Goal: Use online tool/utility: Utilize a website feature to perform a specific function

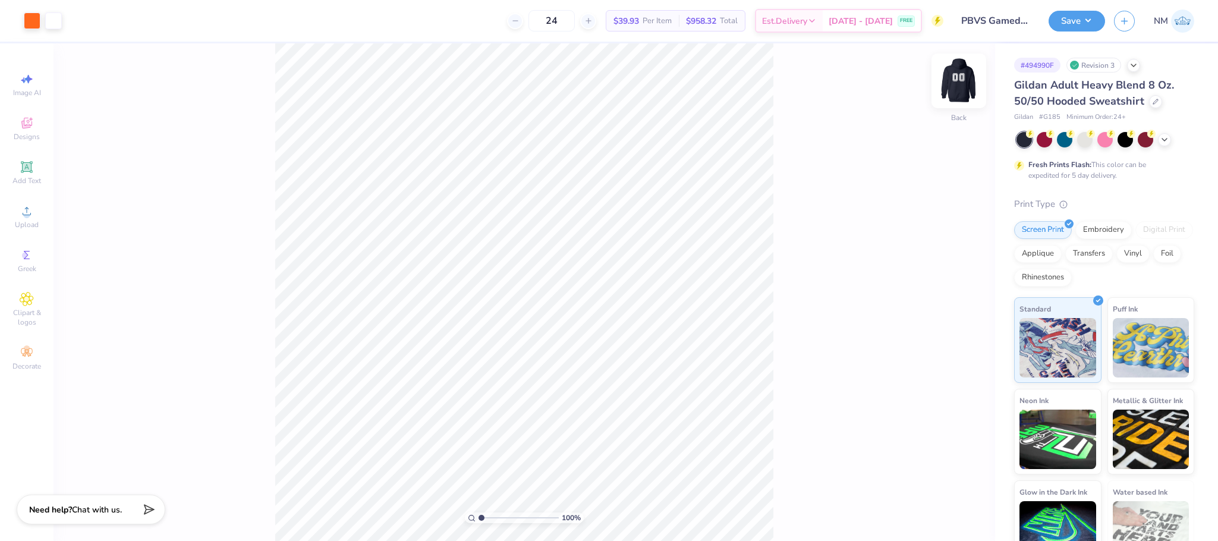
click at [963, 76] on img at bounding box center [959, 81] width 48 height 48
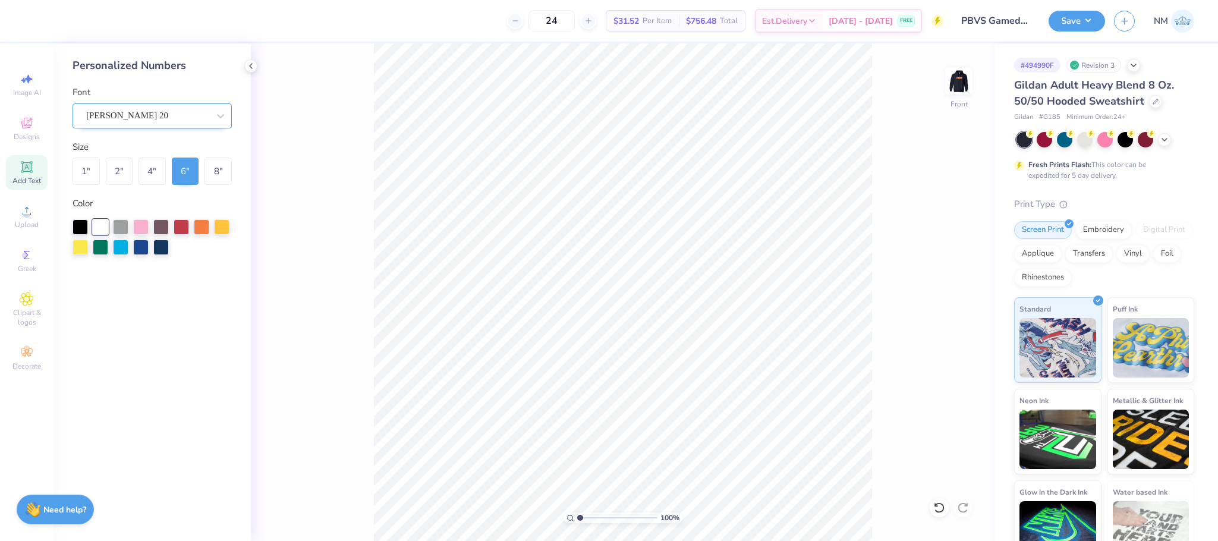
click at [132, 118] on div "[PERSON_NAME] 20" at bounding box center [147, 115] width 125 height 18
click at [127, 161] on div "[PERSON_NAME] 20" at bounding box center [152, 169] width 150 height 20
type input "emi"
click at [93, 172] on div "1 "" at bounding box center [86, 171] width 27 height 27
click at [32, 172] on icon at bounding box center [26, 166] width 11 height 11
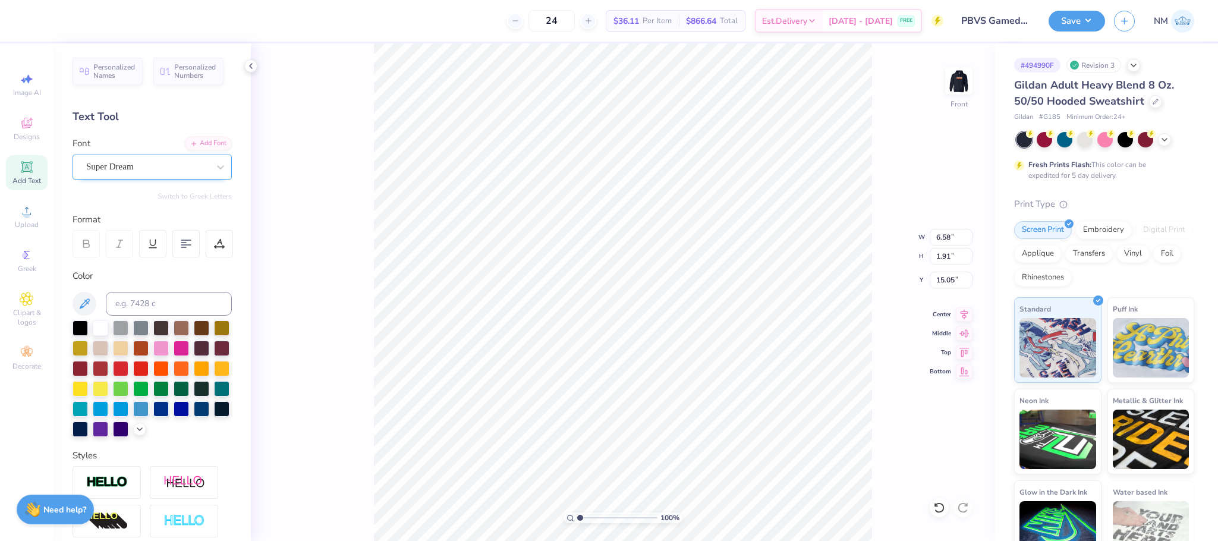
click at [127, 158] on div "Super Dream" at bounding box center [147, 167] width 125 height 18
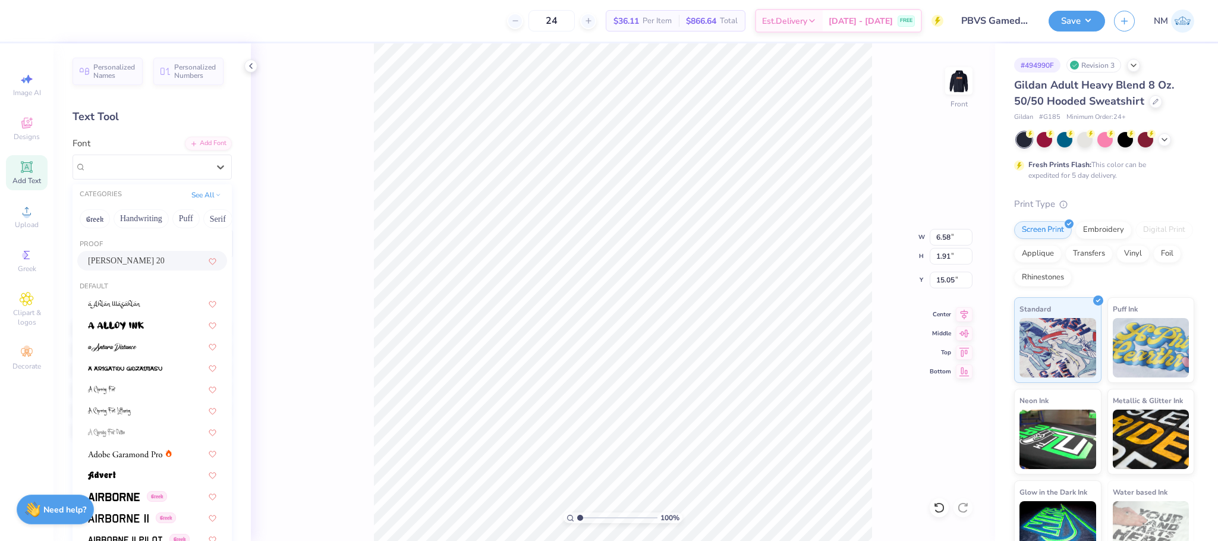
click at [131, 253] on div "[PERSON_NAME] 20" at bounding box center [152, 261] width 150 height 20
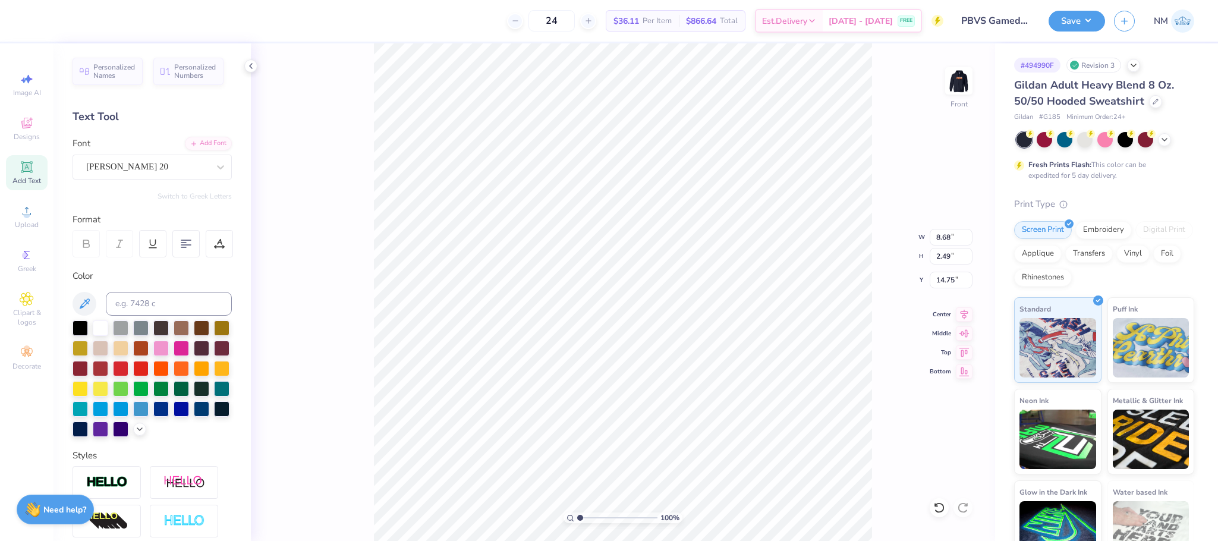
type input "8.68"
type input "2.49"
type input "14.75"
type textarea "T"
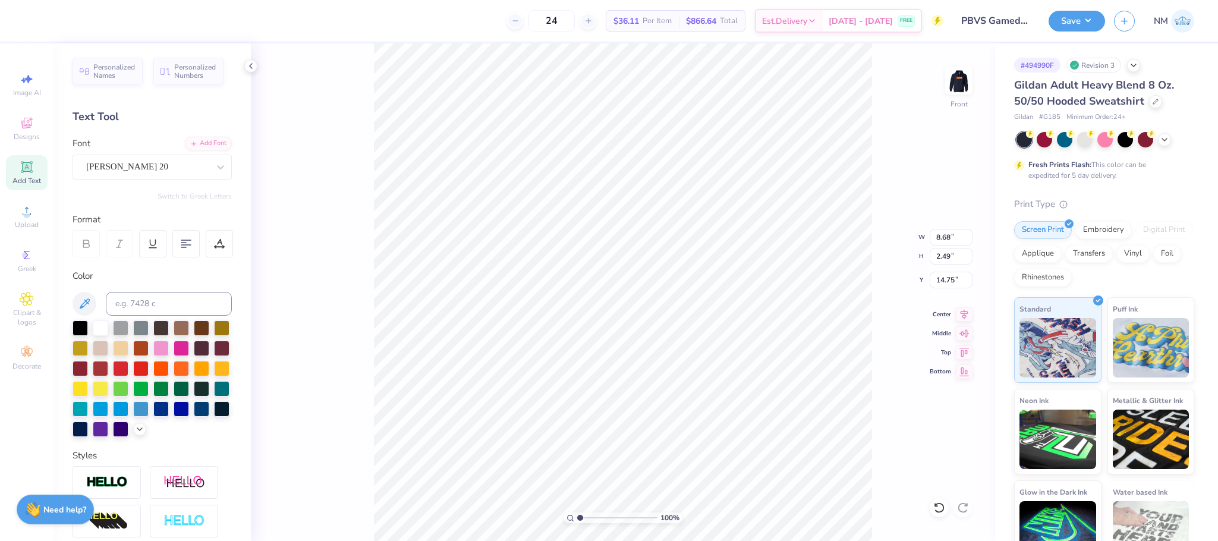
type textarea "COACH"
type input "11.81"
type input "6.00"
click at [1092, 17] on button "Save" at bounding box center [1077, 19] width 56 height 21
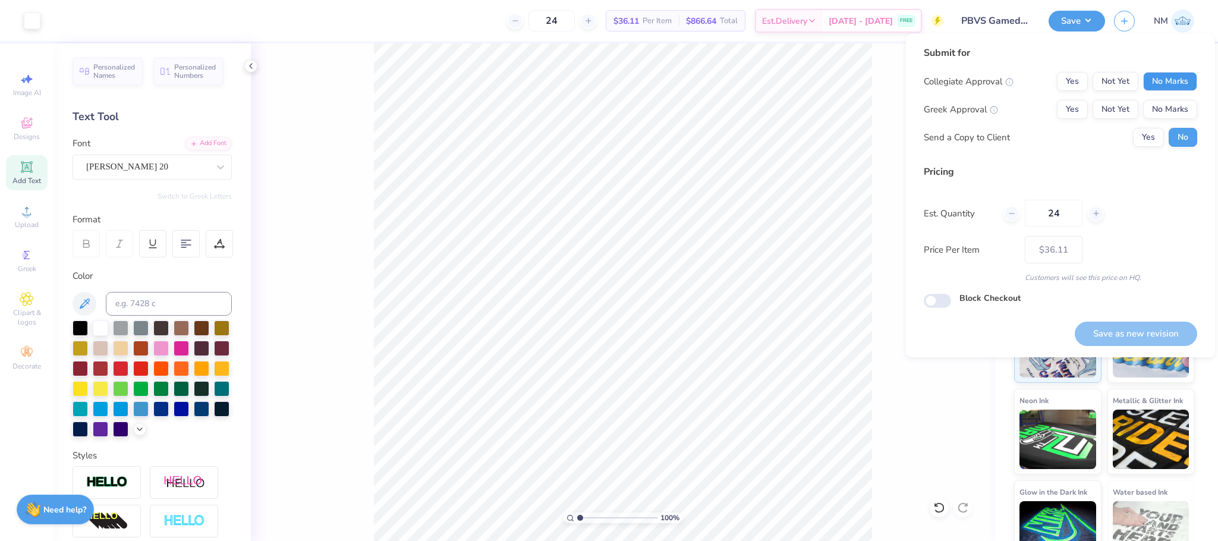
click at [1192, 76] on button "No Marks" at bounding box center [1171, 81] width 54 height 19
click at [1186, 106] on button "No Marks" at bounding box center [1171, 109] width 54 height 19
click at [1124, 336] on button "Save as new revision" at bounding box center [1136, 334] width 122 height 24
type input "$36.11"
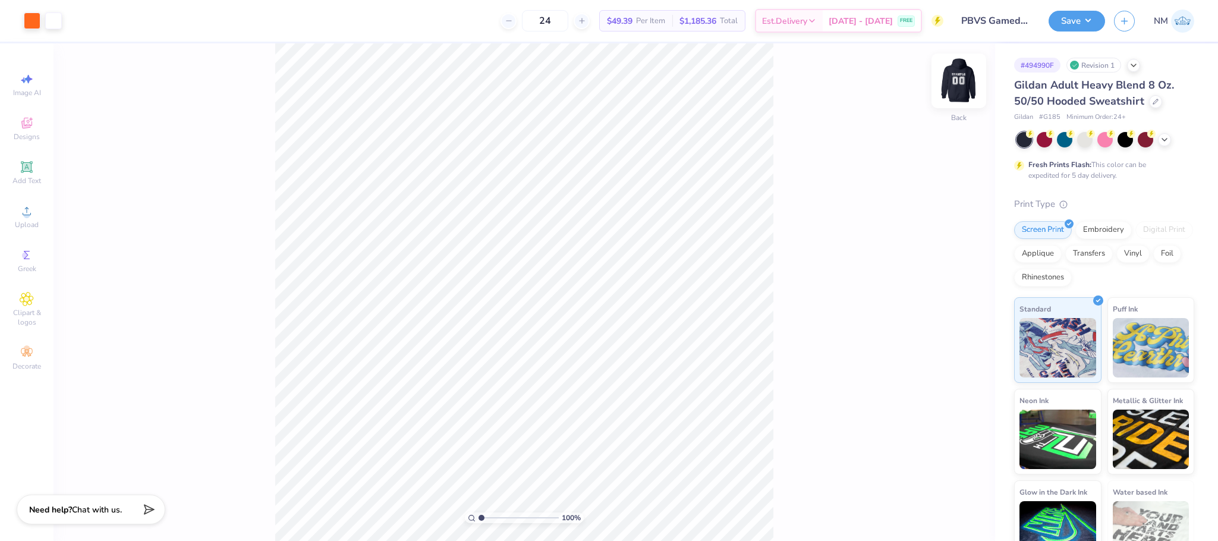
click at [951, 84] on img at bounding box center [959, 81] width 48 height 48
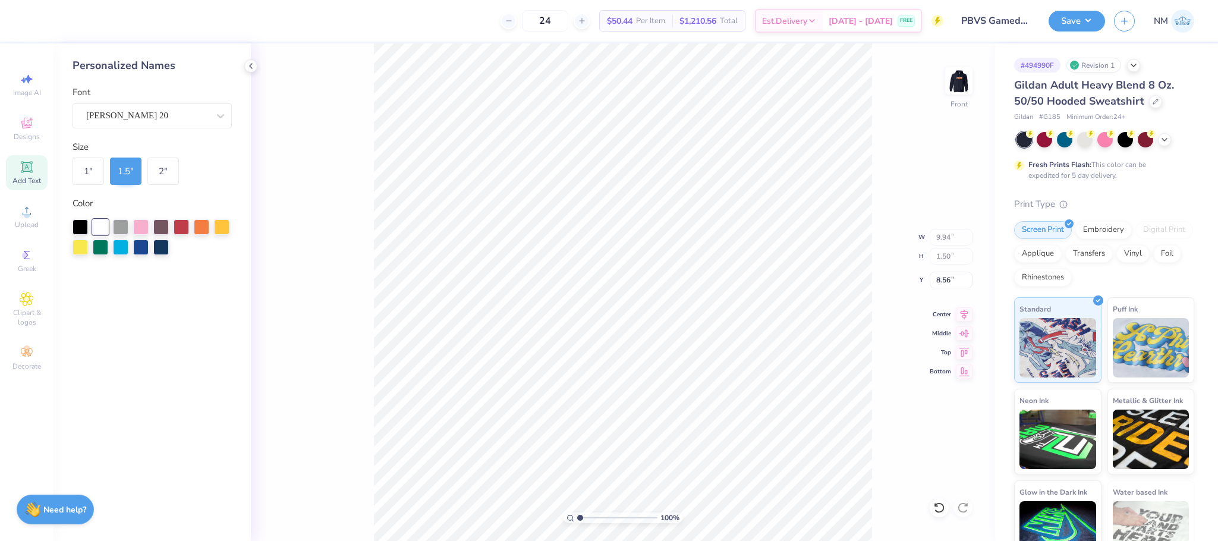
type input "6.00"
click at [31, 168] on icon at bounding box center [26, 166] width 11 height 11
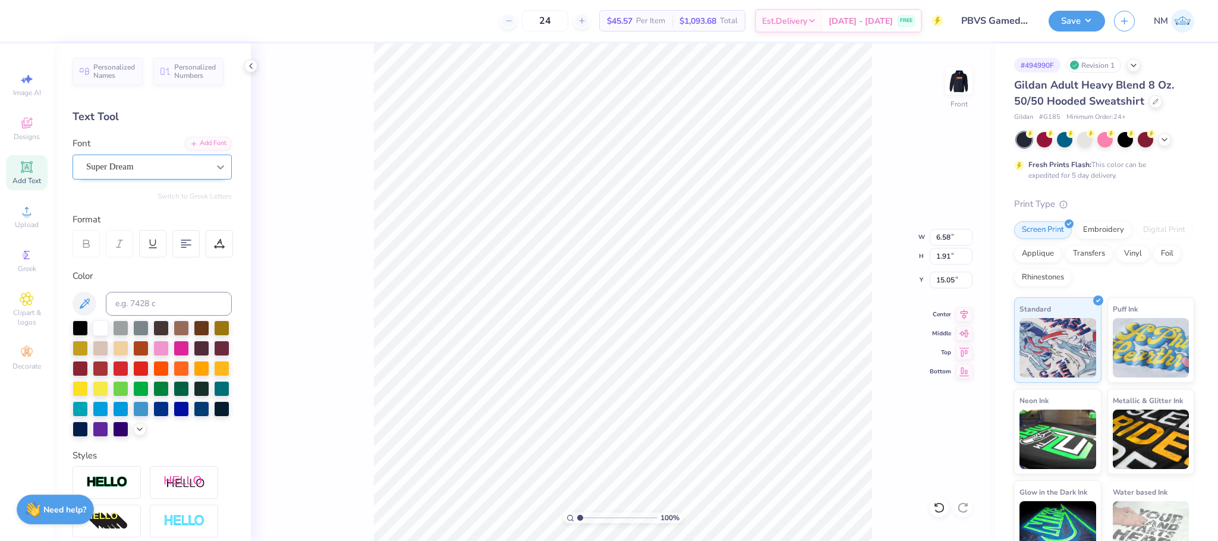
click at [215, 166] on icon at bounding box center [221, 167] width 12 height 12
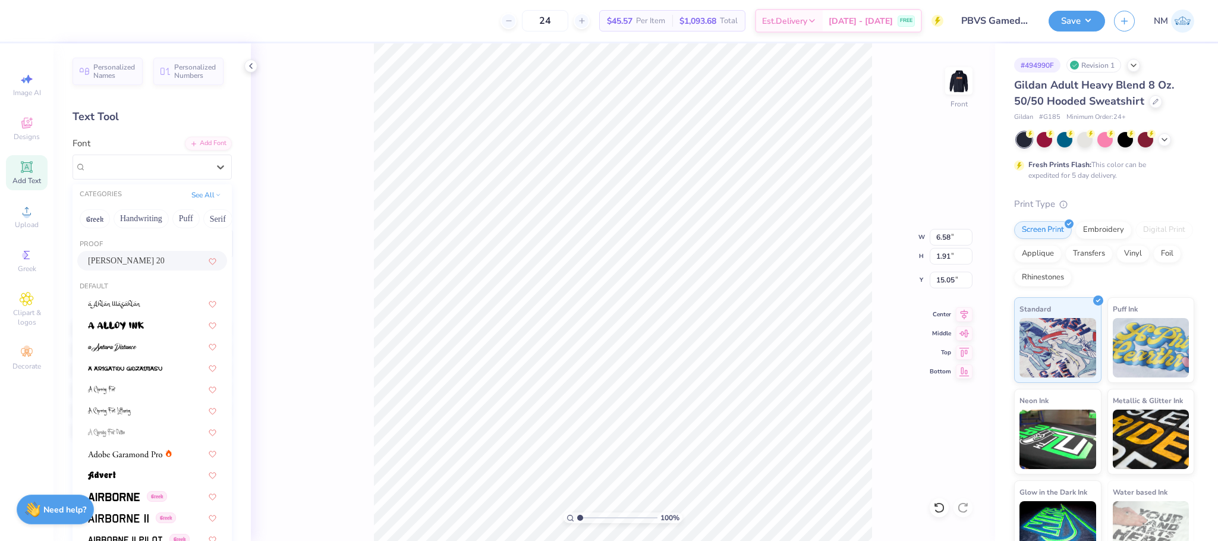
click at [122, 267] on span "[PERSON_NAME] 20" at bounding box center [126, 261] width 77 height 12
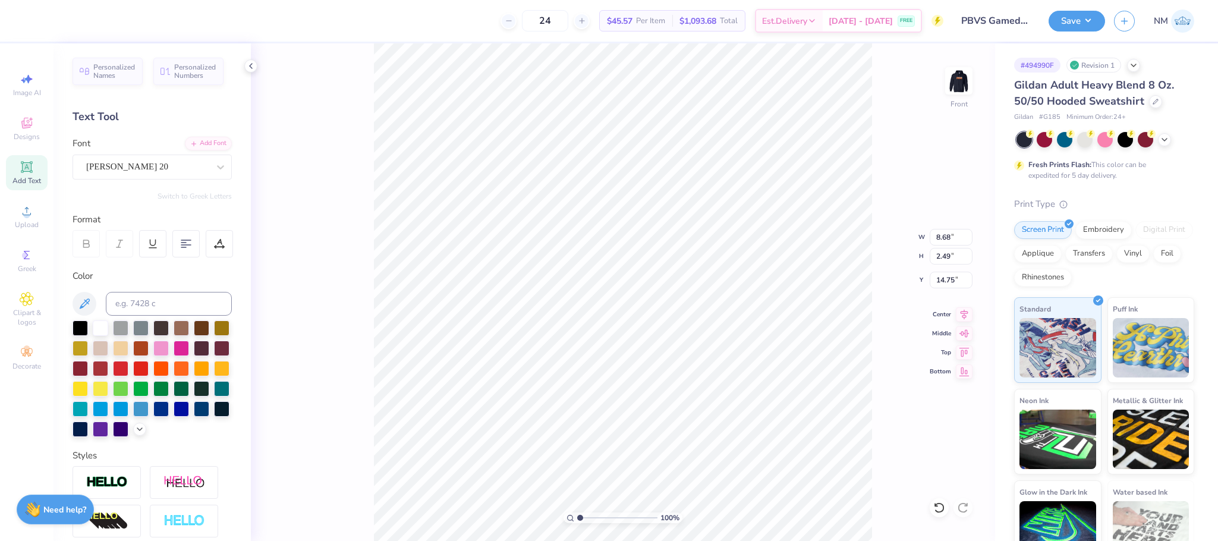
type input "8.68"
type input "2.49"
type input "14.75"
type textarea "T"
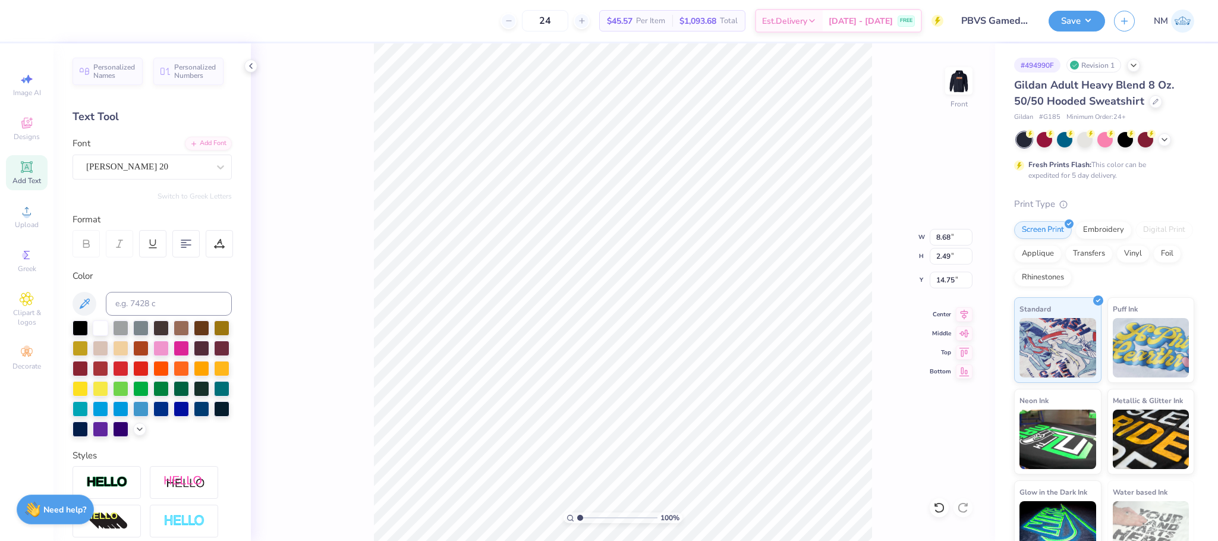
type textarea "COACH"
type input "8.78"
type input "2.06"
type input "6.00"
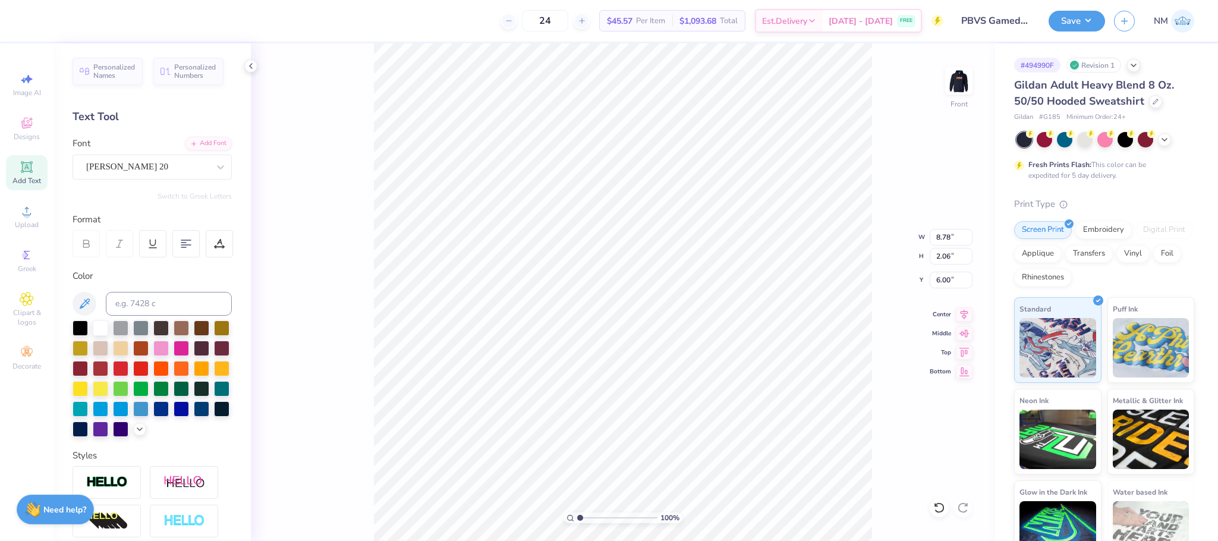
type input "9.94"
type input "1.50"
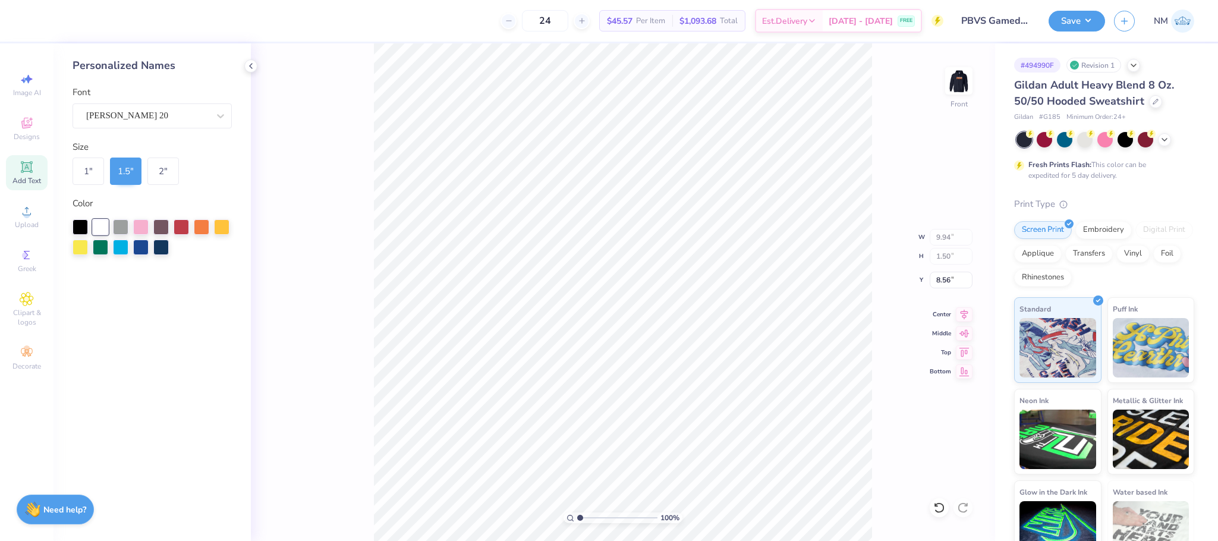
type input "8.88"
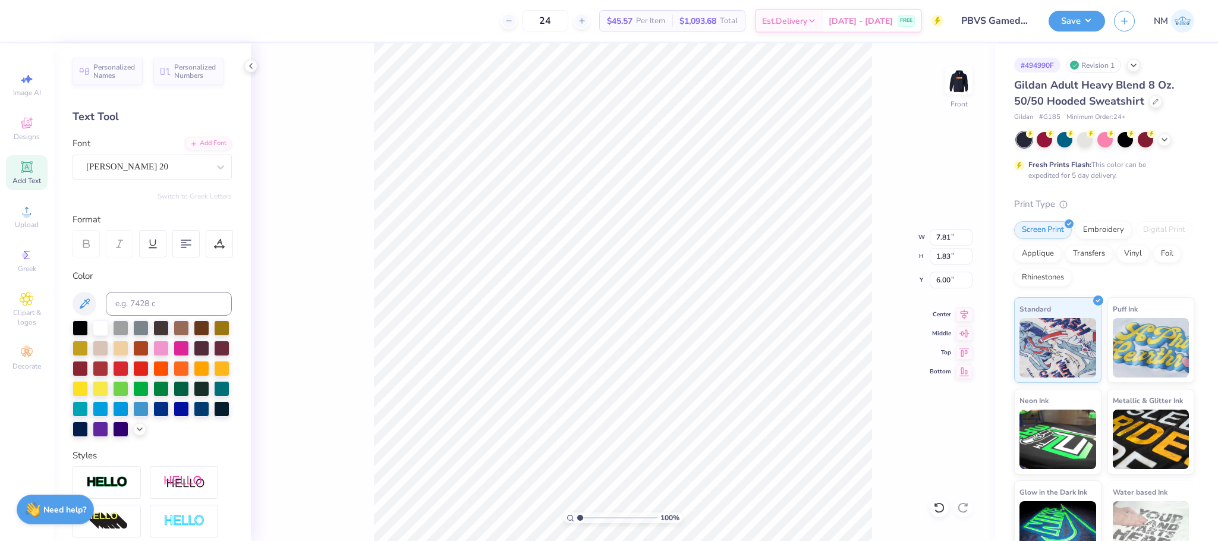
type input "7.81"
type input "1.83"
click at [962, 79] on img at bounding box center [959, 81] width 48 height 48
click at [967, 79] on img at bounding box center [959, 81] width 48 height 48
click at [1064, 15] on button "Save" at bounding box center [1077, 19] width 56 height 21
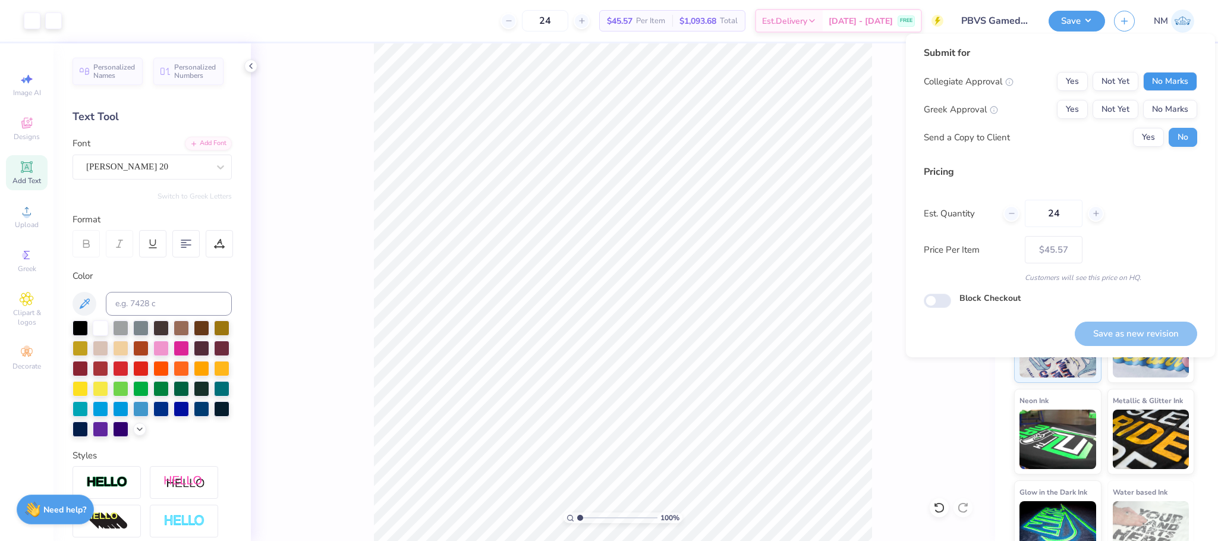
click at [1163, 83] on button "No Marks" at bounding box center [1171, 81] width 54 height 19
click at [1162, 98] on div "Collegiate Approval Yes Not Yet No Marks Greek Approval Yes Not Yet No Marks Se…" at bounding box center [1061, 109] width 274 height 75
click at [1162, 100] on button "No Marks" at bounding box center [1171, 109] width 54 height 19
click at [1131, 325] on button "Save as new revision" at bounding box center [1136, 334] width 122 height 24
type input "$45.57"
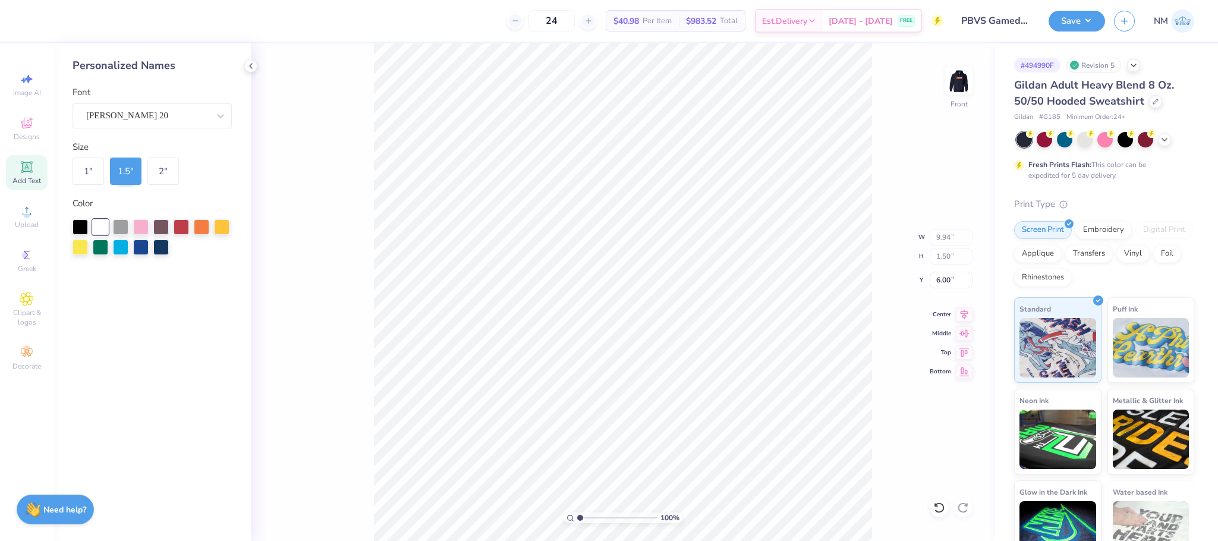
type input "6.00"
click at [1076, 5] on div "Save NM" at bounding box center [1133, 21] width 169 height 42
click at [1079, 20] on button "Save" at bounding box center [1077, 19] width 56 height 21
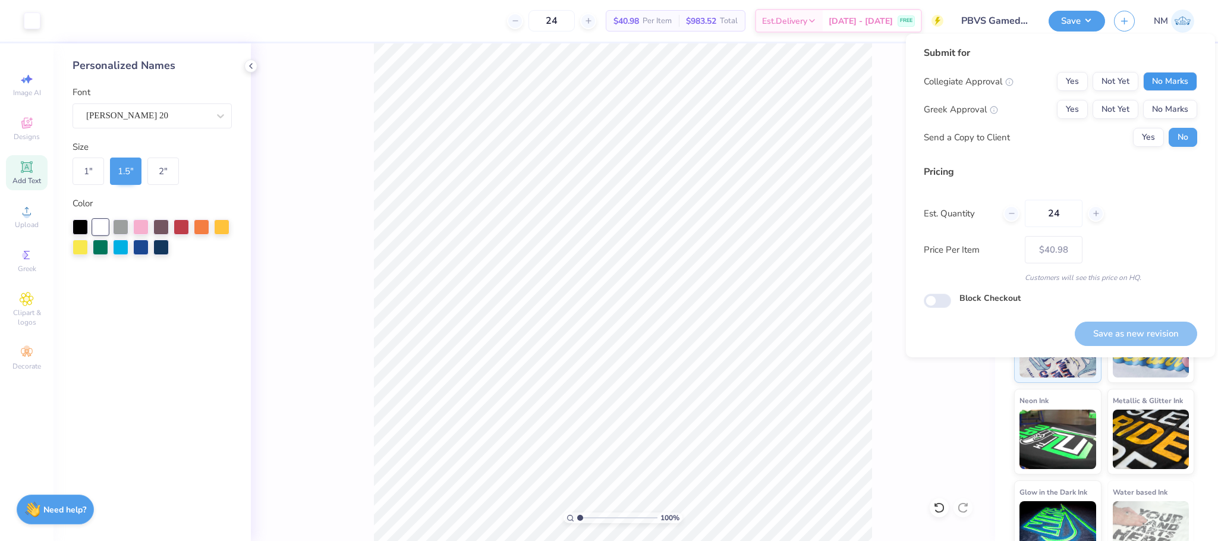
click at [1178, 81] on button "No Marks" at bounding box center [1171, 81] width 54 height 19
click at [1168, 97] on div "Collegiate Approval Yes Not Yet No Marks Greek Approval Yes Not Yet No Marks Se…" at bounding box center [1061, 109] width 274 height 75
click at [1168, 103] on button "No Marks" at bounding box center [1171, 109] width 54 height 19
click at [1168, 330] on button "Save as new revision" at bounding box center [1136, 334] width 122 height 24
type input "$40.98"
